Goal: Contribute content: Contribute content

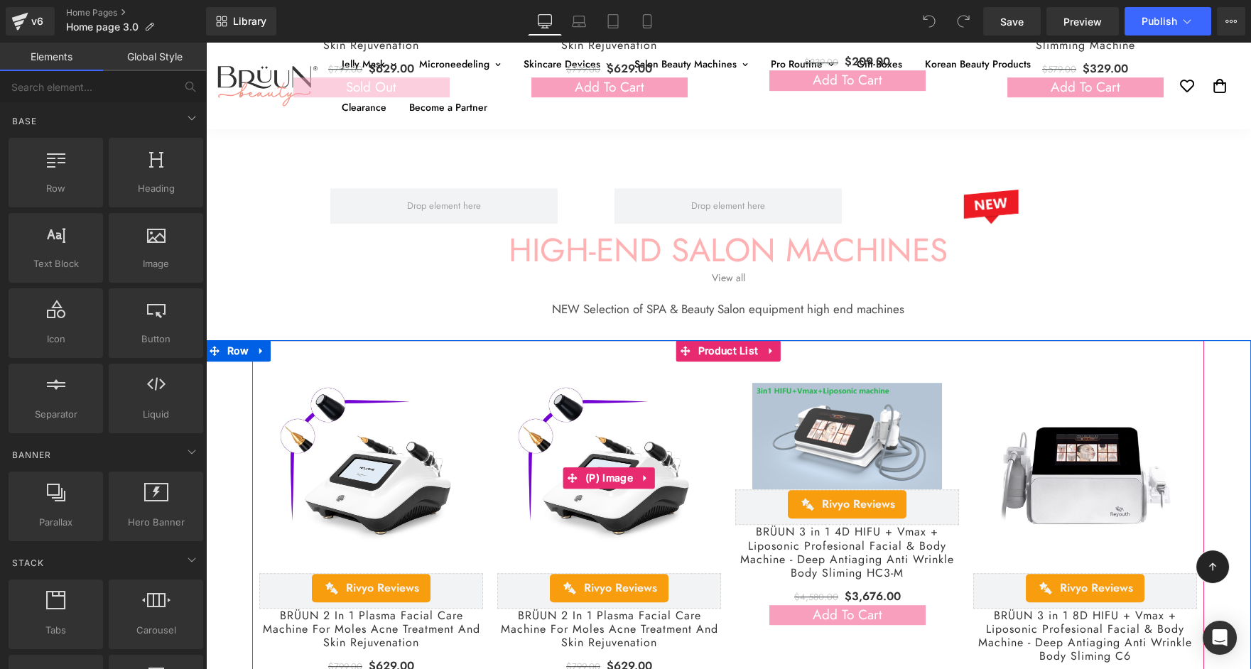
scroll to position [2083, 0]
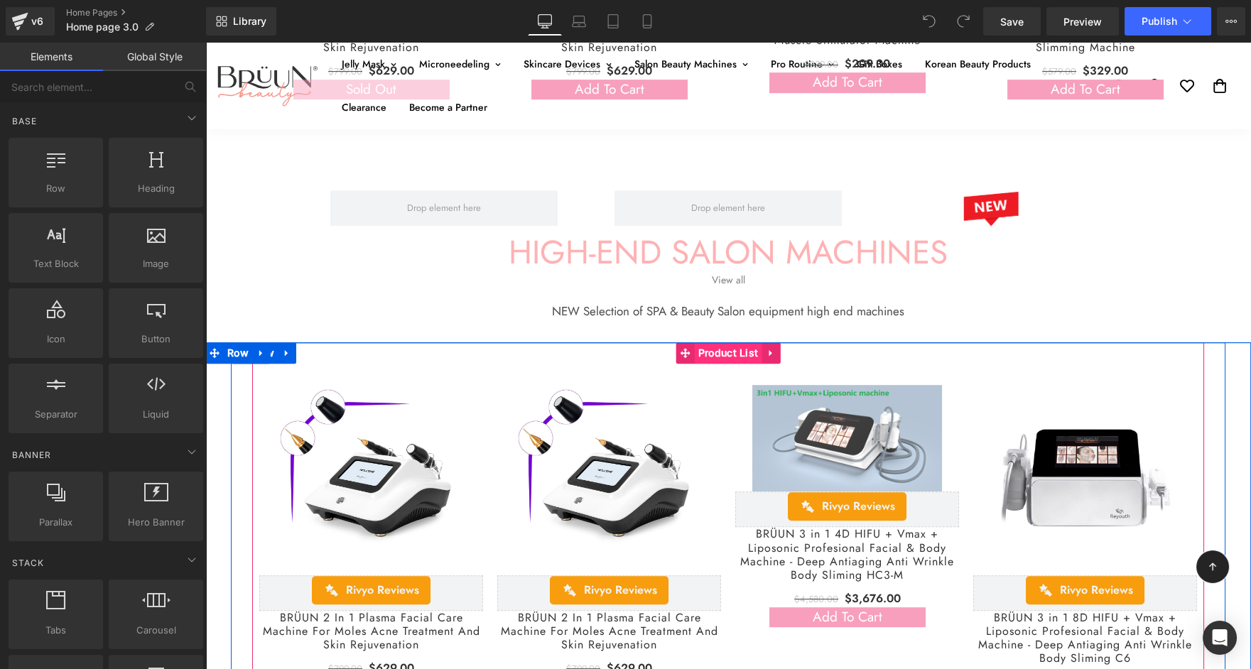
click at [718, 357] on span "Product List" at bounding box center [728, 352] width 67 height 21
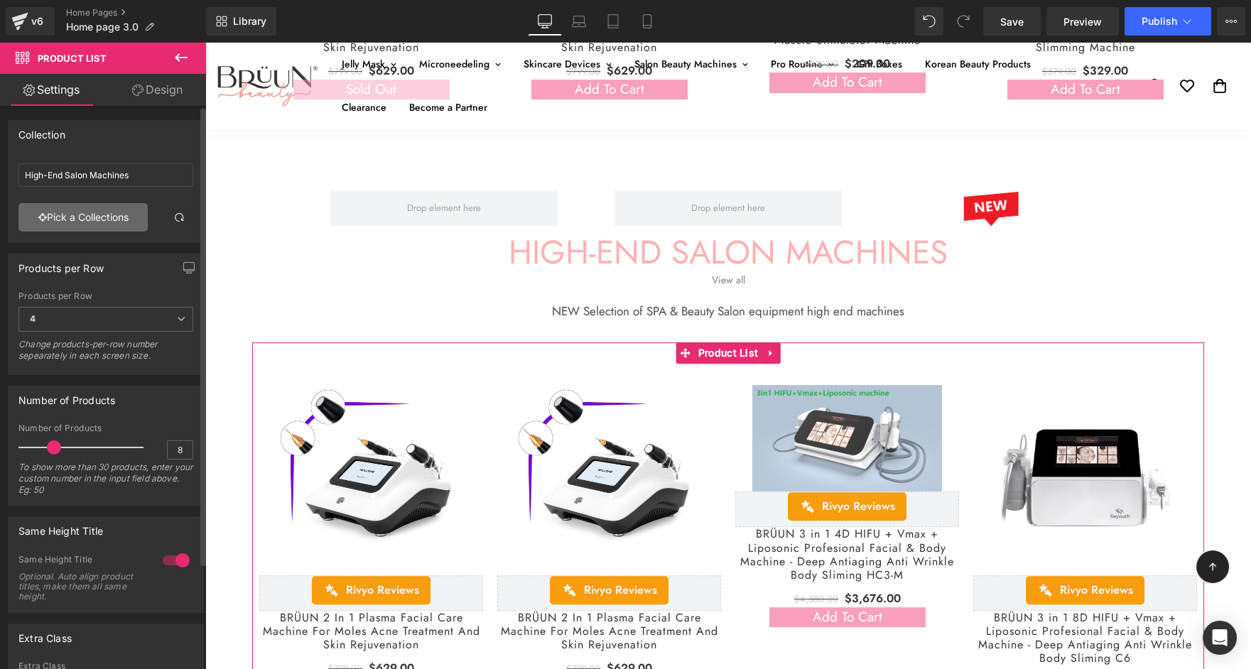
click at [65, 225] on link "Pick a Collections" at bounding box center [82, 217] width 129 height 28
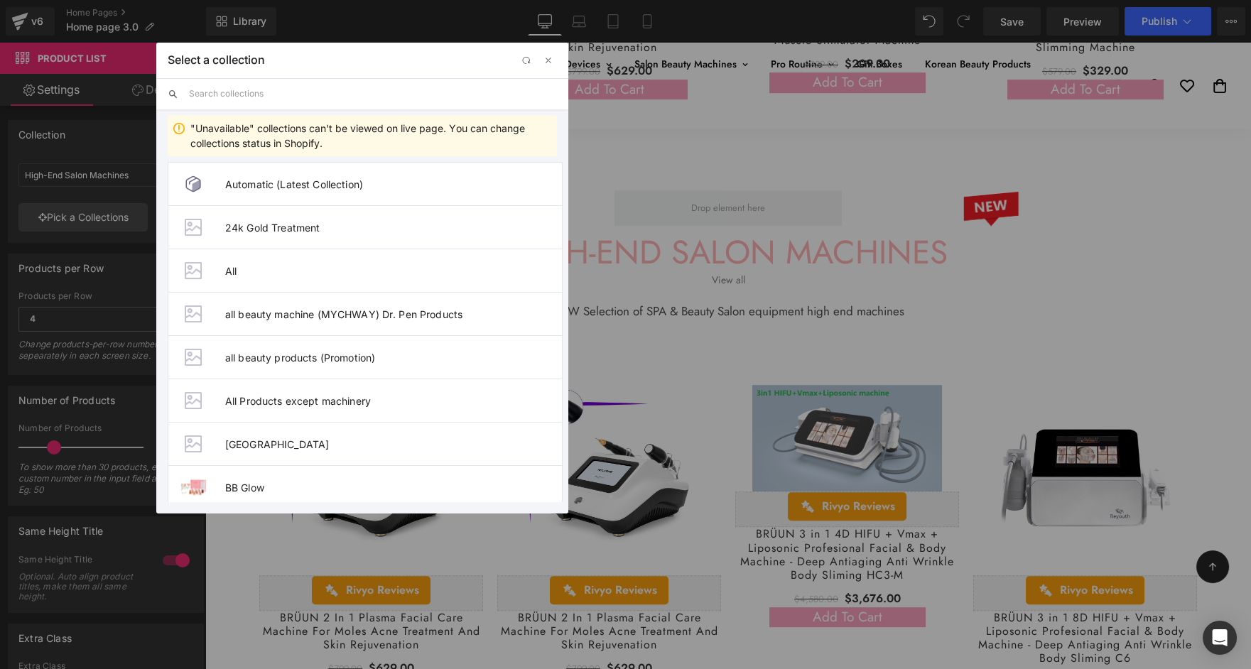
click at [277, 108] on input "text" at bounding box center [373, 93] width 368 height 31
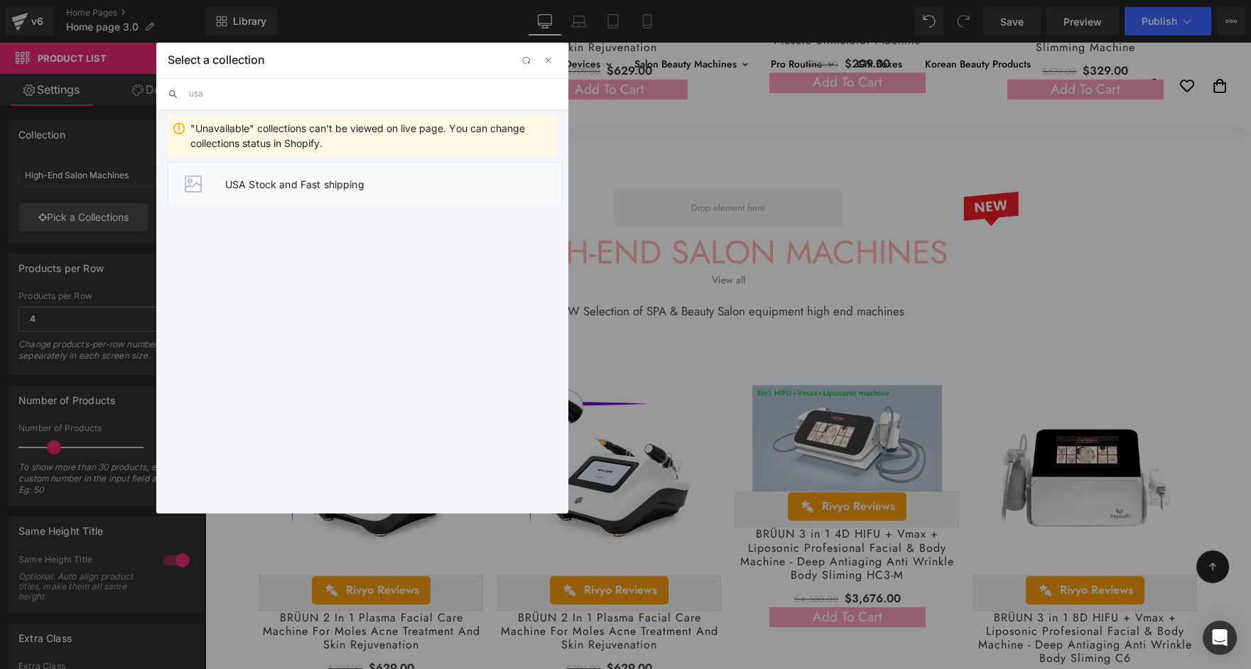
type input "usa"
click at [312, 178] on span "USA Stock and Fast shipping" at bounding box center [393, 184] width 337 height 12
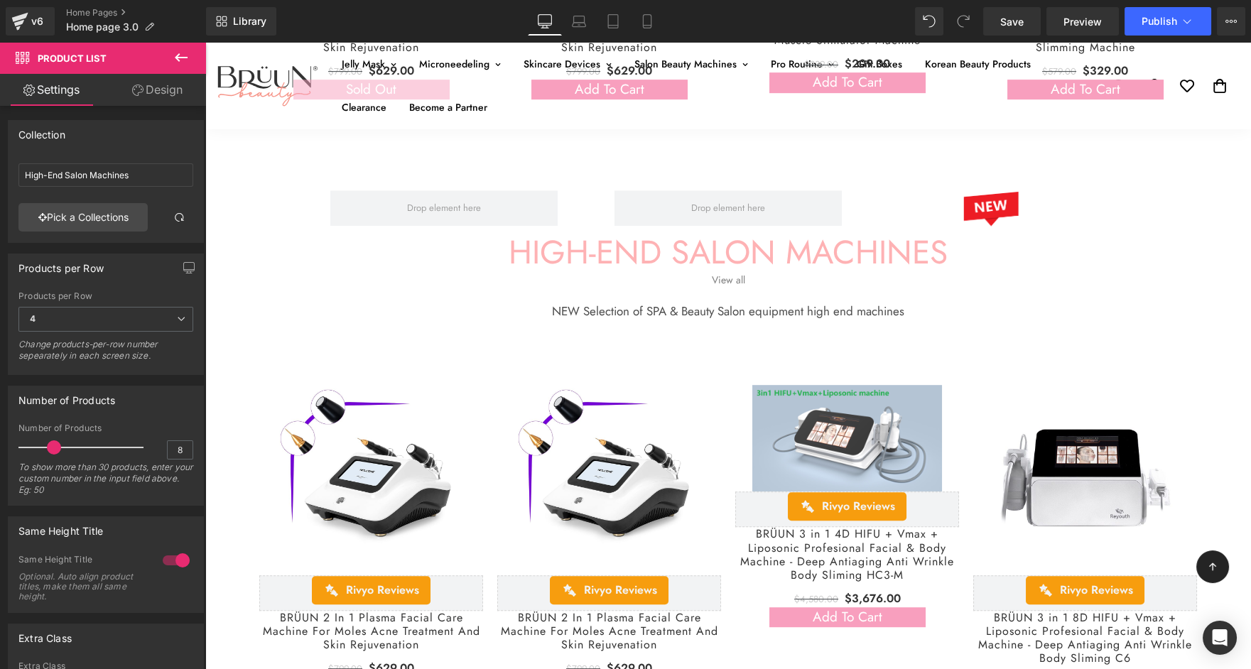
type input "USA Stock and Fast shipping"
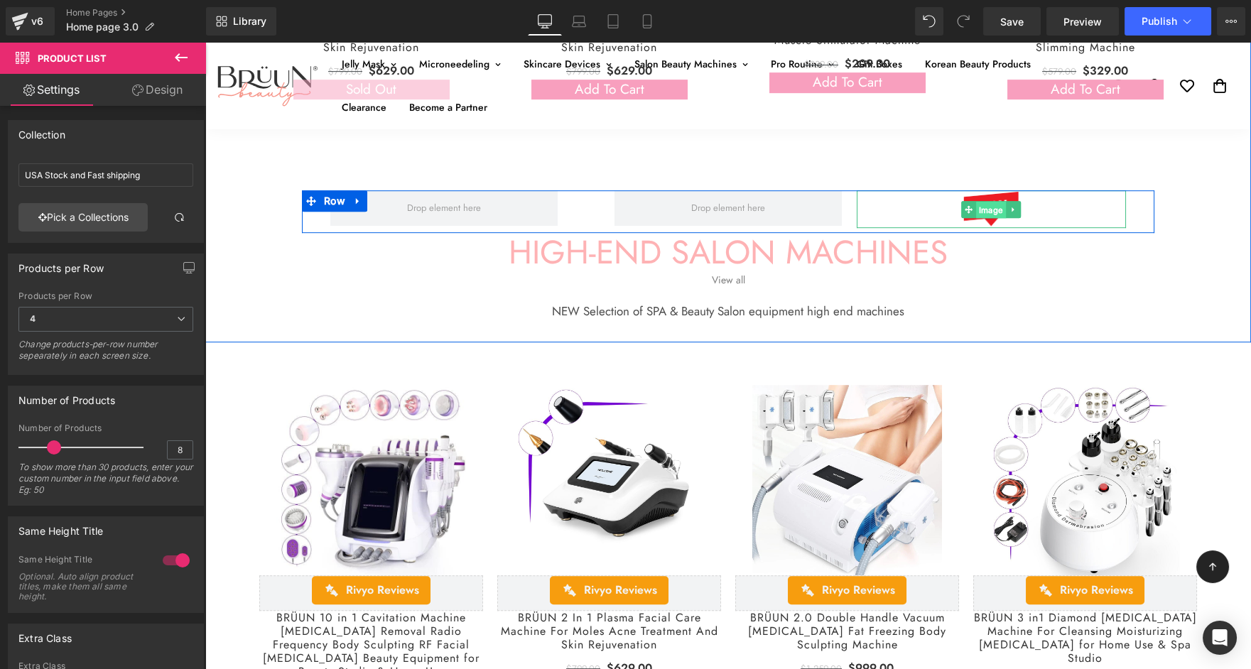
click at [982, 212] on span "Image" at bounding box center [991, 210] width 30 height 17
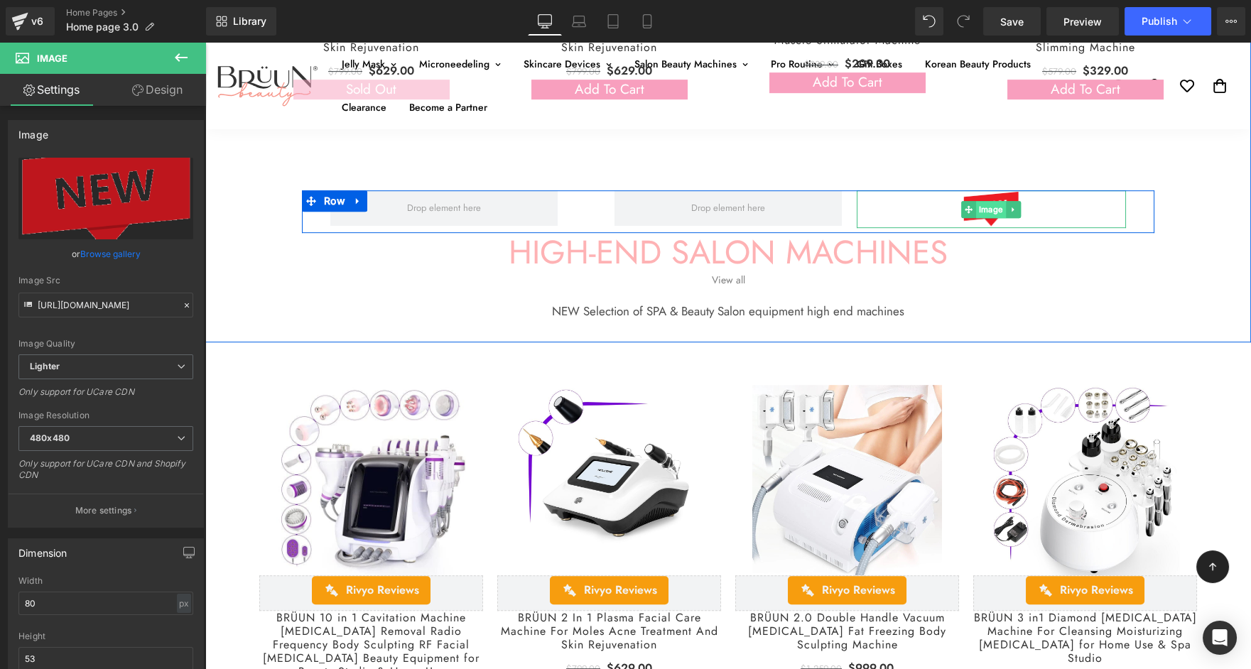
click at [992, 207] on span "Image" at bounding box center [991, 209] width 30 height 17
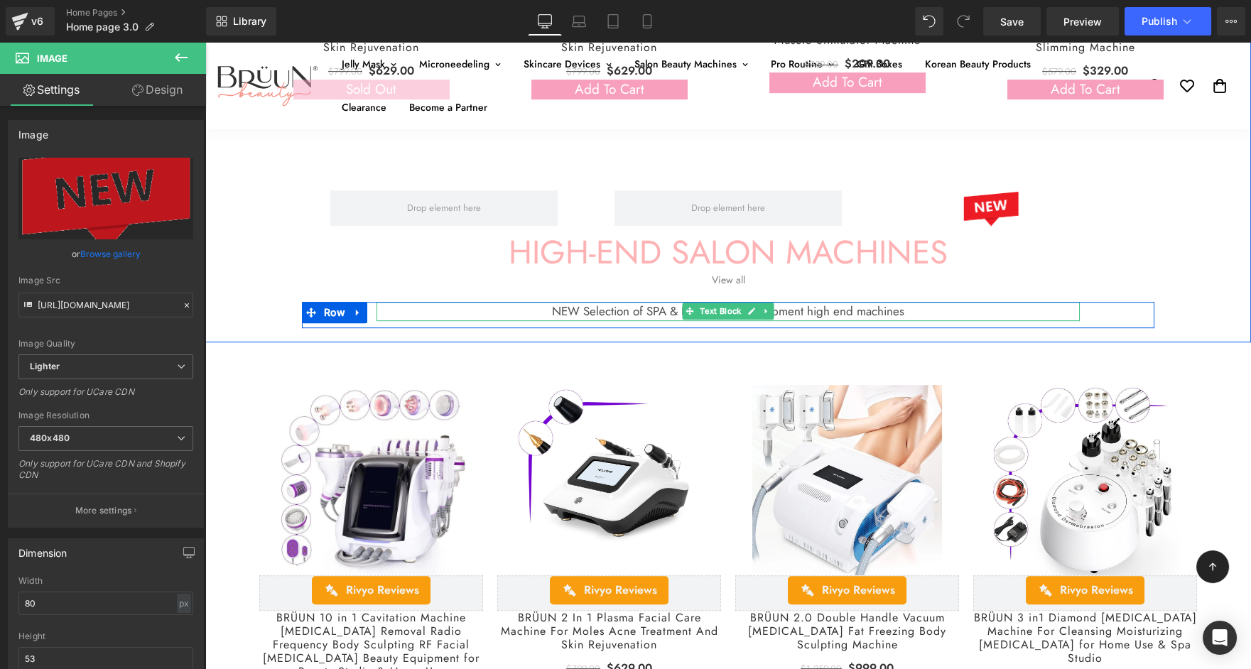
click at [652, 314] on p "NEW Selection of SPA & Beauty Salon equipment high end machines" at bounding box center [727, 311] width 703 height 19
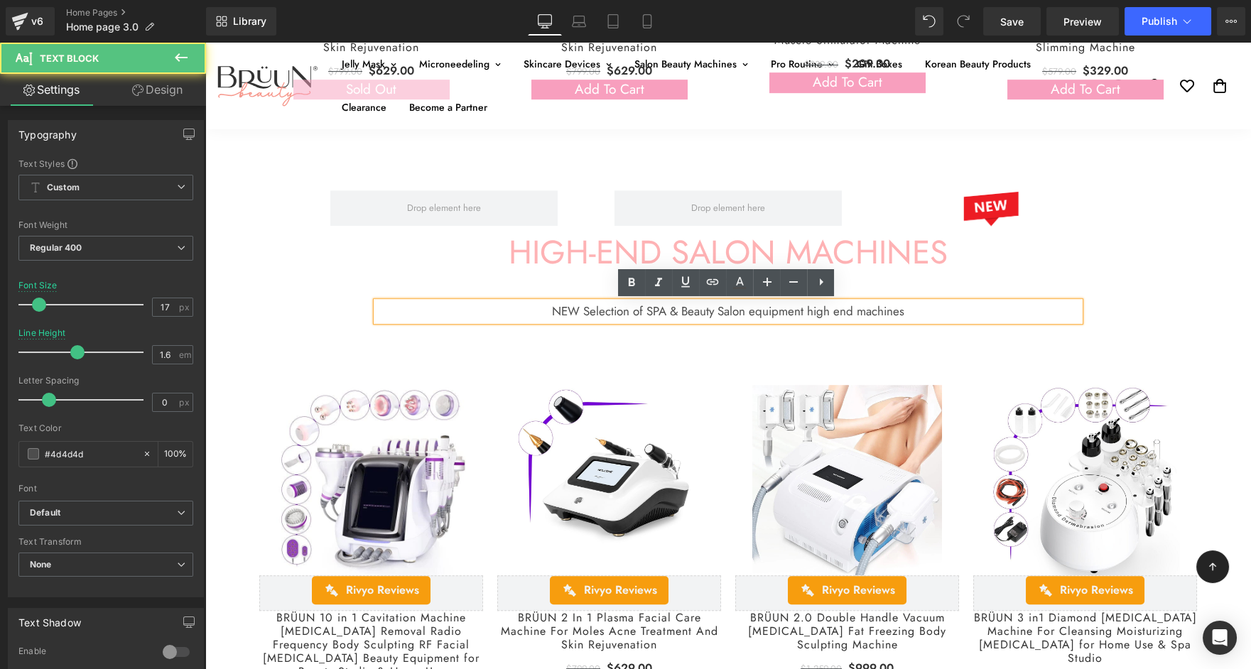
click at [576, 313] on p "NEW Selection of SPA & Beauty Salon equipment high end machines" at bounding box center [727, 311] width 703 height 19
click at [579, 313] on p "NEW Selection of SPA & Beauty Salon equipment high end machines" at bounding box center [727, 311] width 703 height 19
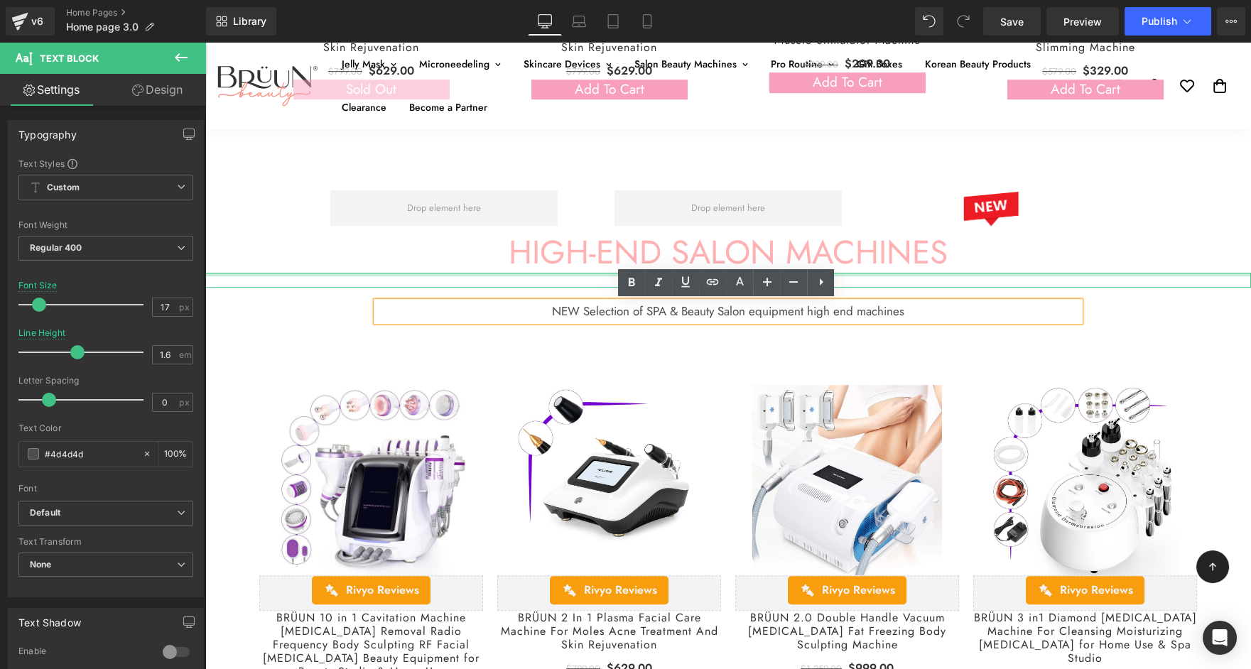
click at [205, 43] on div at bounding box center [205, 43] width 0 height 0
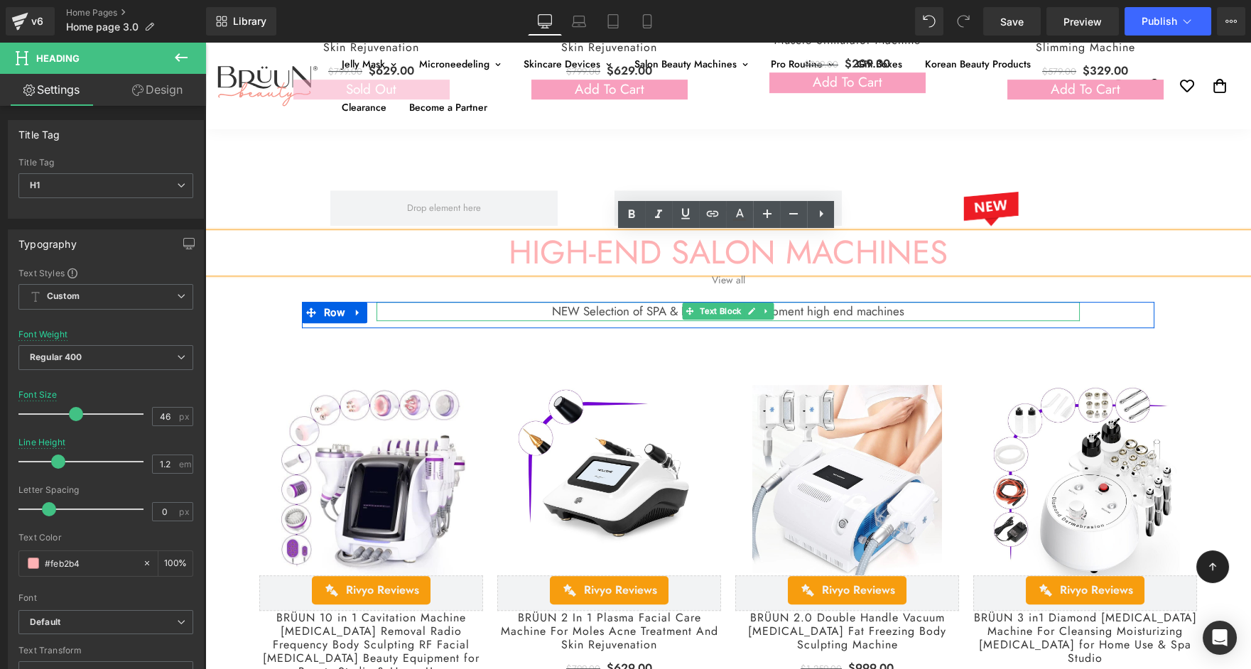
click at [638, 313] on p "NEW Selection of SPA & Beauty Salon equipment high end machines" at bounding box center [727, 311] width 703 height 19
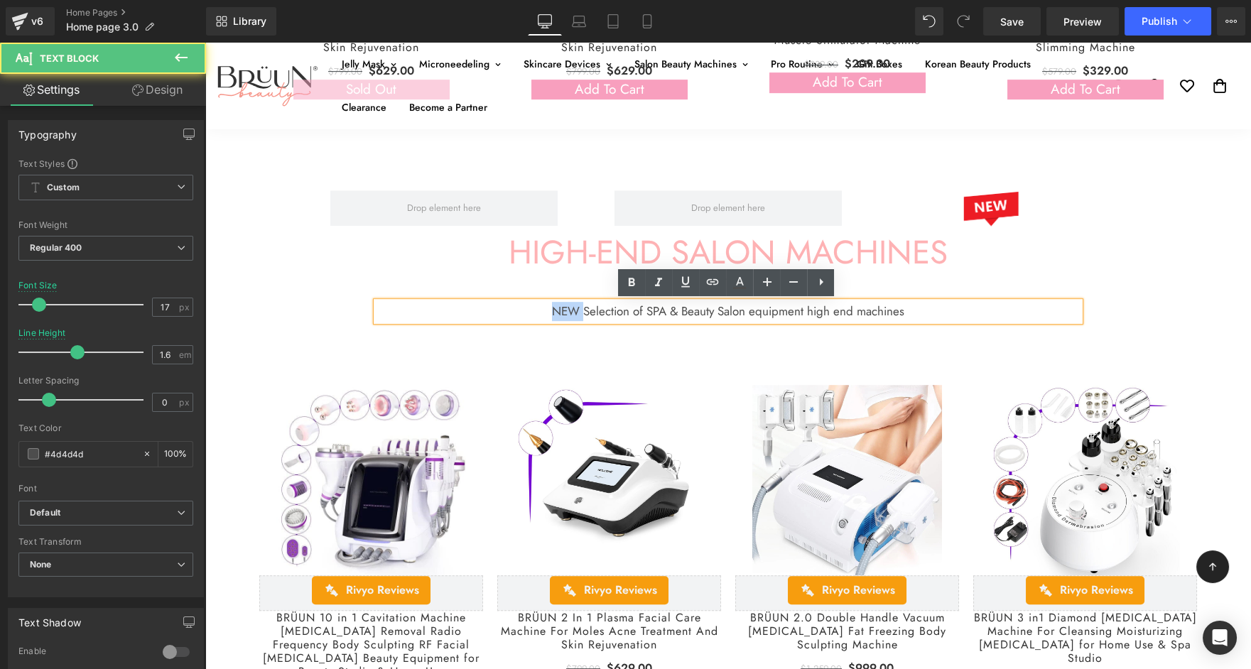
drag, startPoint x: 578, startPoint y: 313, endPoint x: 532, endPoint y: 312, distance: 45.5
click at [532, 312] on p "NEW Selection of SPA & Beauty Salon equipment high end machines" at bounding box center [727, 311] width 703 height 19
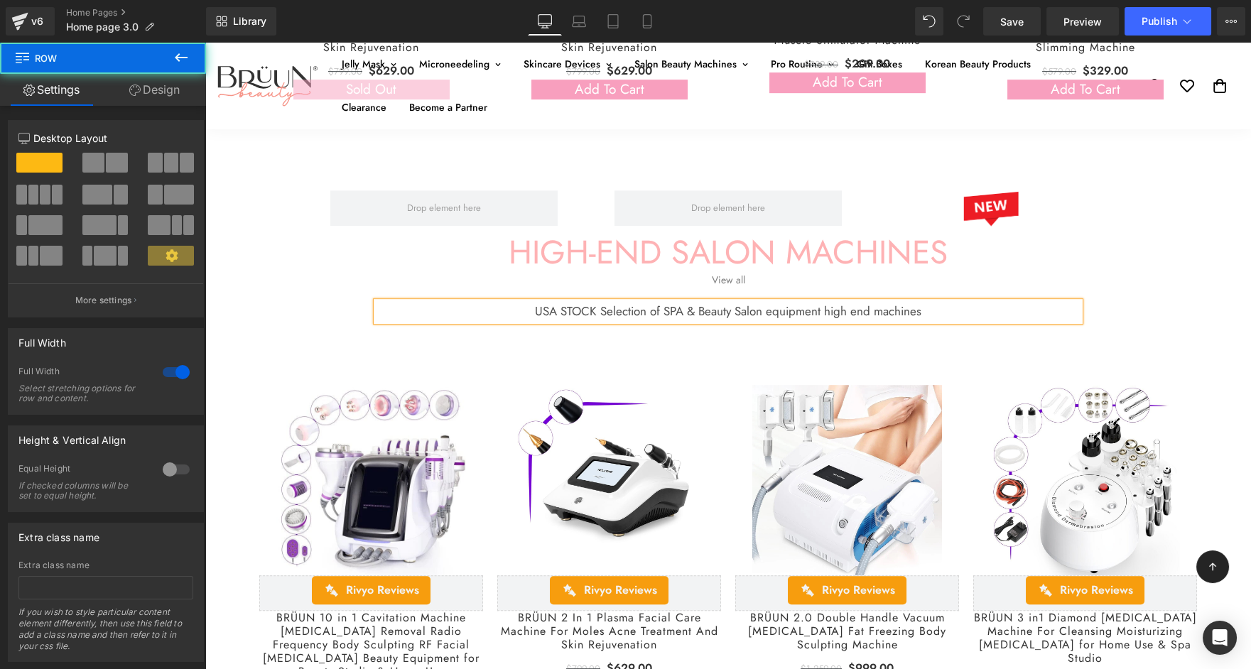
click at [839, 166] on div "Image Row HIGH-END SALON MACHINES Heading View all Button USA STOCK Selection o…" at bounding box center [728, 231] width 1046 height 207
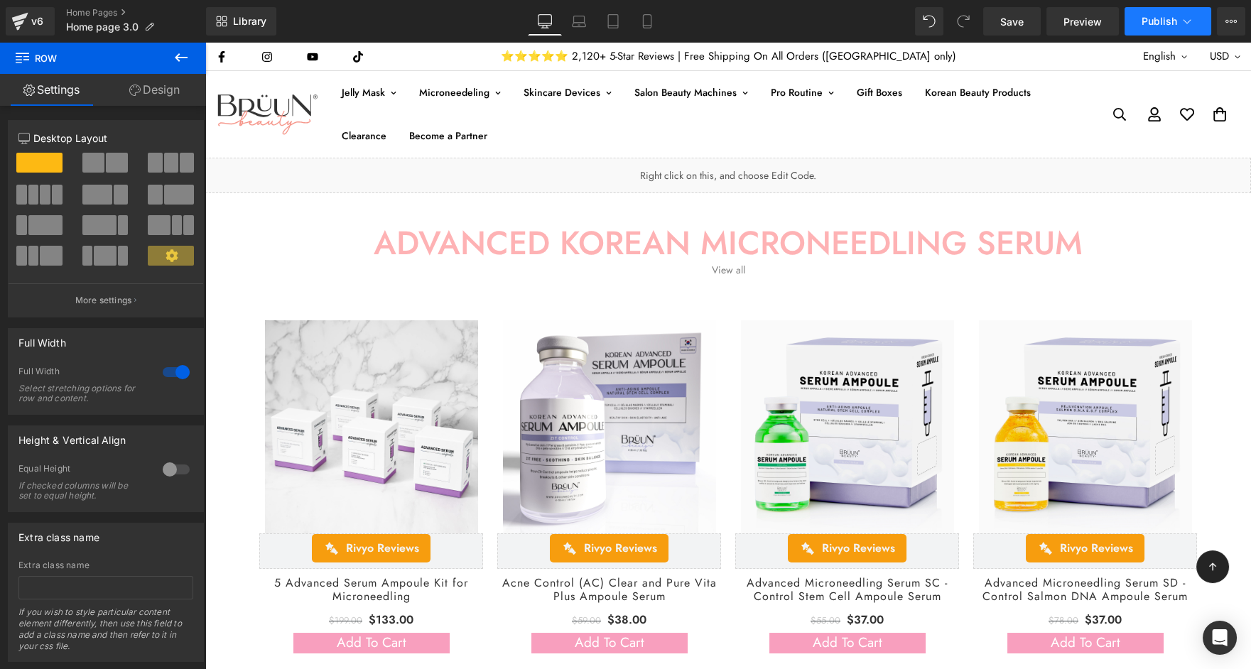
click at [1149, 21] on span "Publish" at bounding box center [1160, 21] width 36 height 11
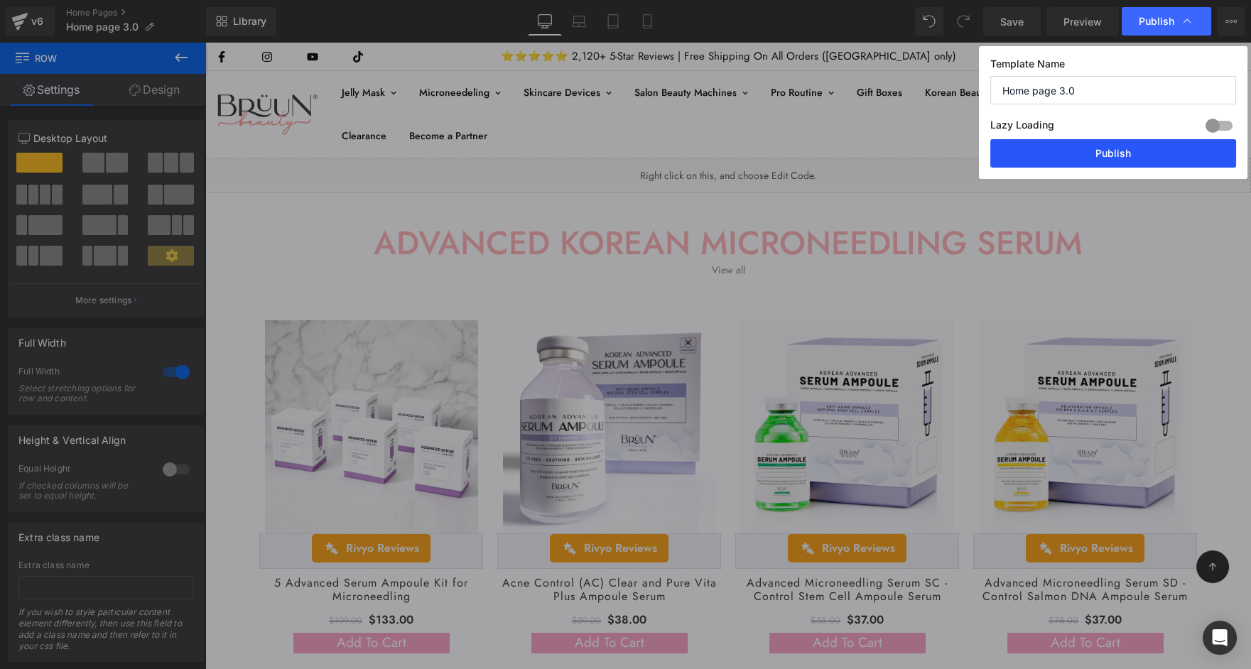
click at [1080, 153] on button "Publish" at bounding box center [1113, 153] width 246 height 28
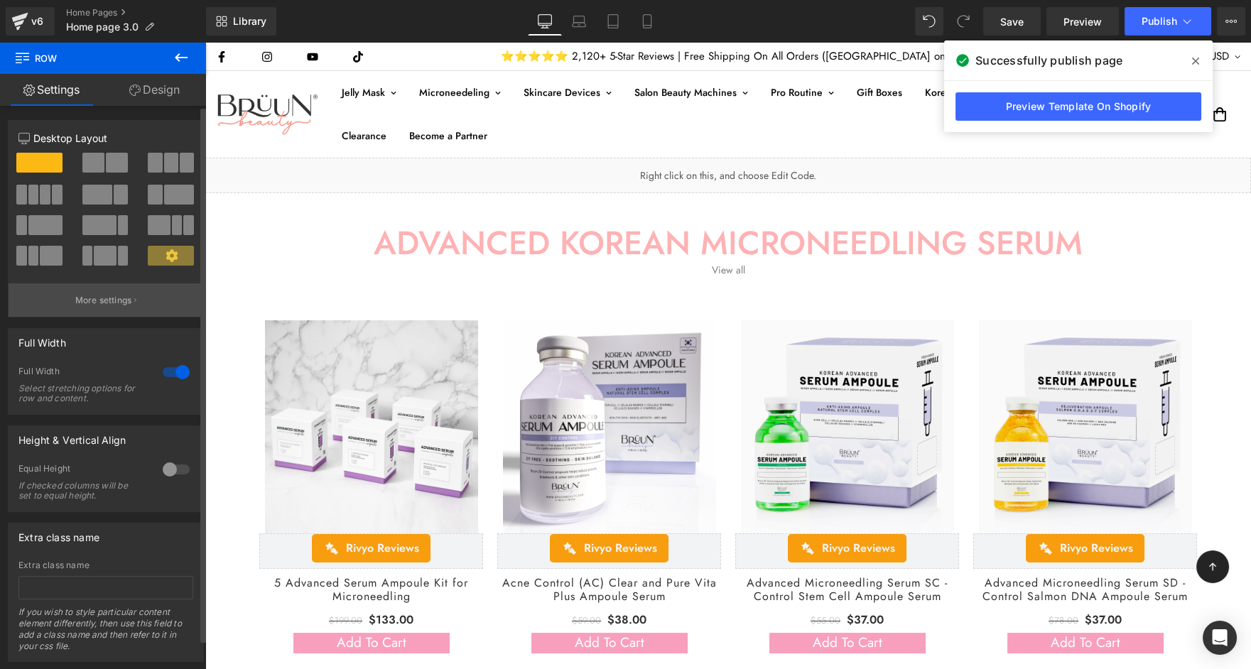
scroll to position [31, 0]
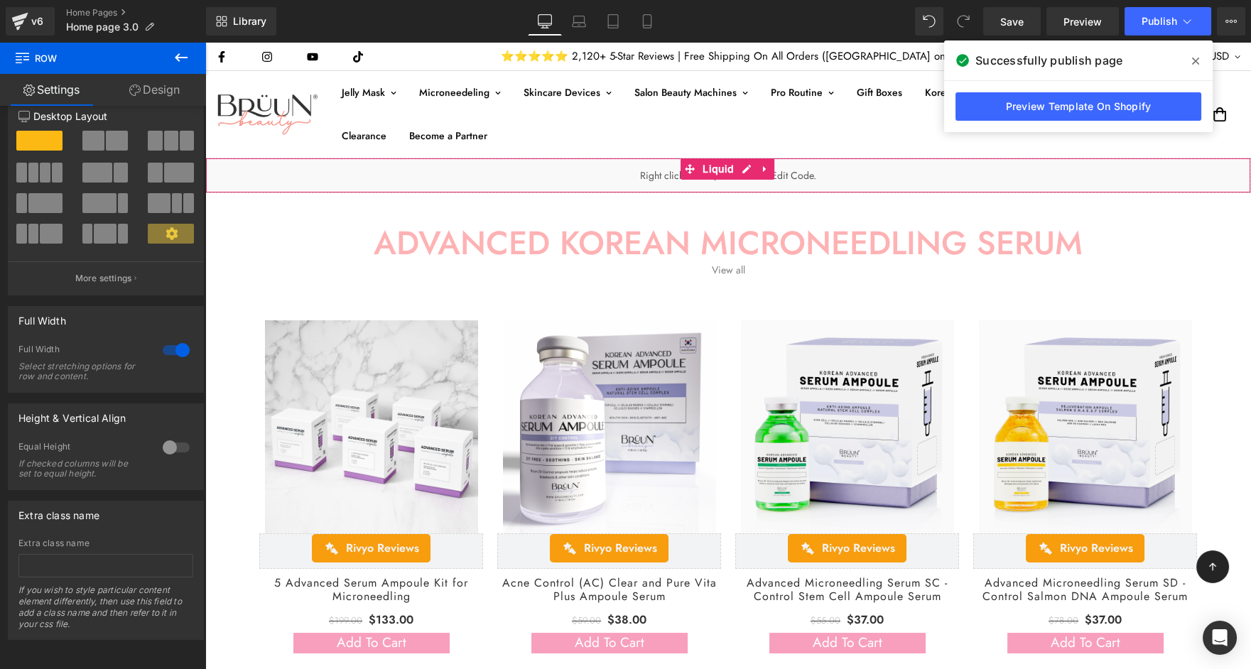
click at [742, 171] on div "Liquid" at bounding box center [728, 176] width 1046 height 36
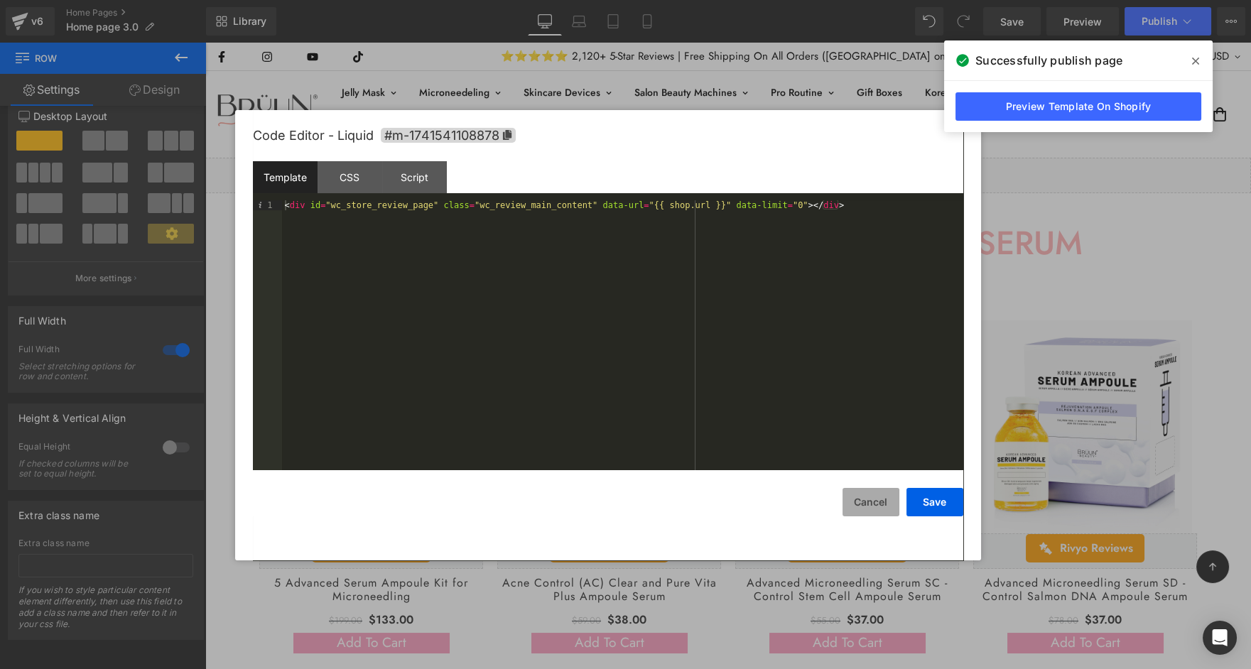
click at [870, 499] on button "Cancel" at bounding box center [870, 502] width 57 height 28
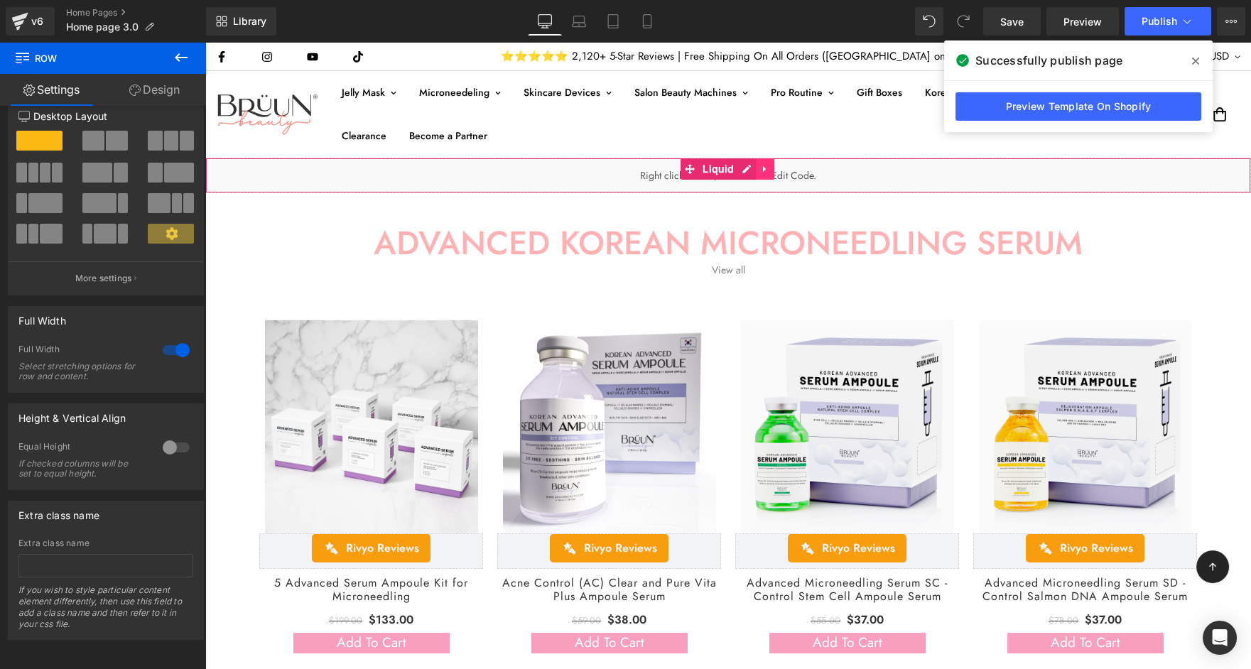
click at [767, 171] on icon at bounding box center [765, 169] width 10 height 11
click at [775, 171] on icon at bounding box center [774, 169] width 10 height 10
